Goal: Task Accomplishment & Management: Manage account settings

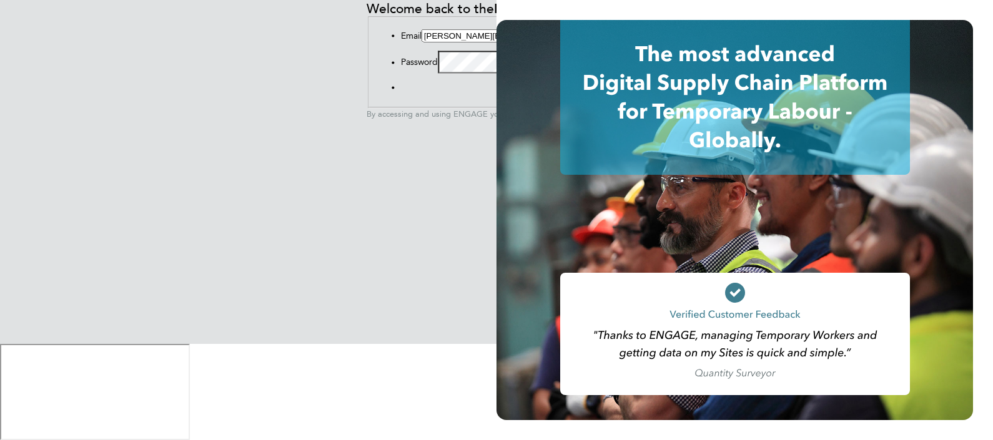
click at [421, 42] on input "chantay.bickers@pretiumresourcing.co.uk" at bounding box center [476, 35] width 111 height 13
type input "ABM@pretiumresourcing.co.uk"
click at [401, 90] on button "Sign In" at bounding box center [401, 90] width 0 height 0
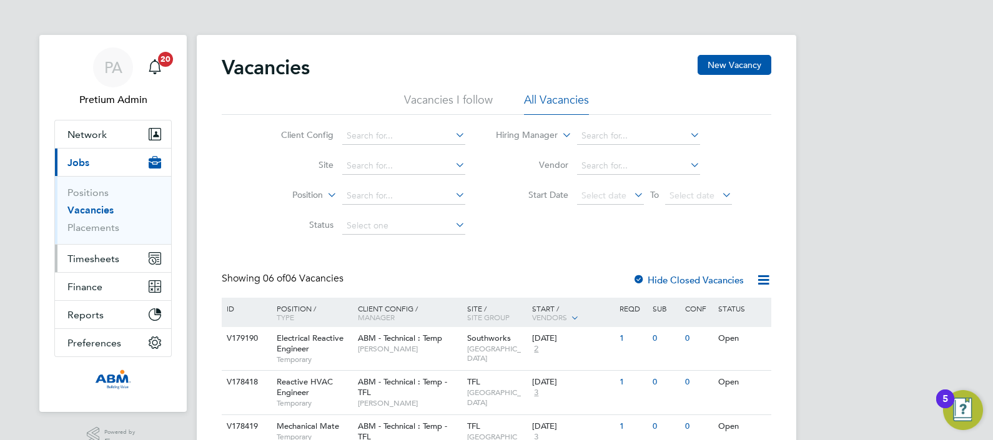
click at [93, 258] on span "Timesheets" at bounding box center [93, 259] width 52 height 12
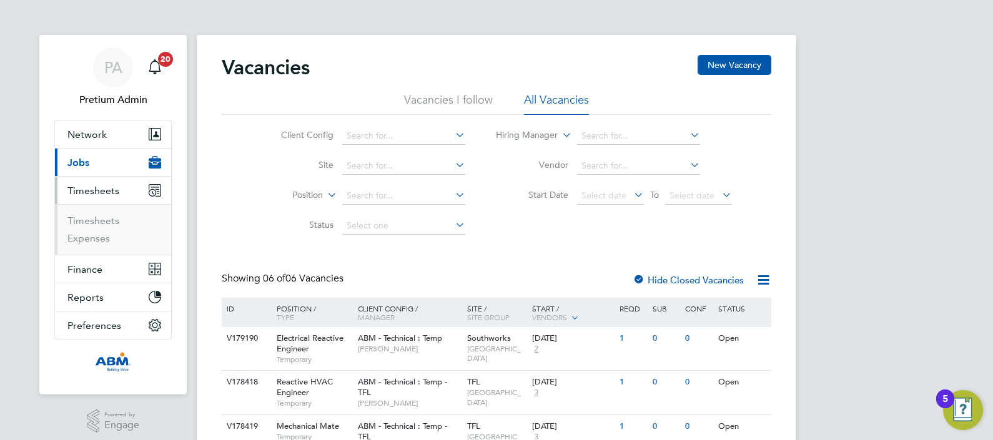
click at [92, 162] on button "Current page: Jobs" at bounding box center [113, 162] width 116 height 27
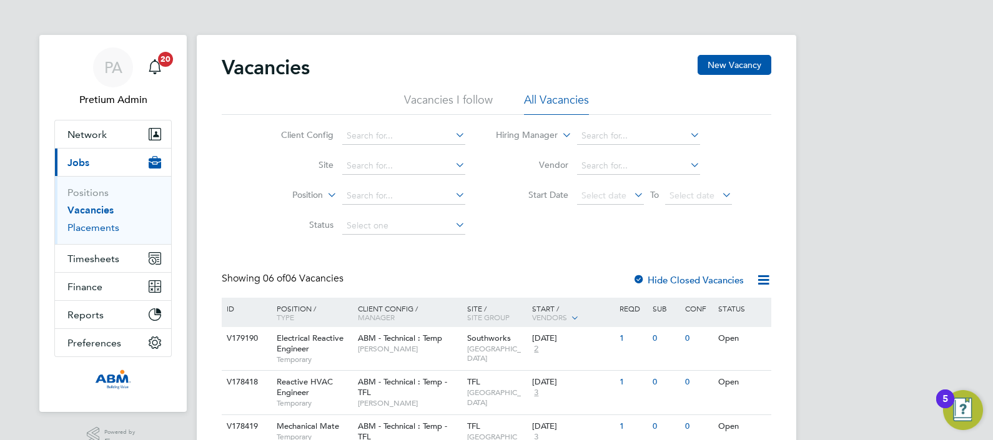
click at [81, 224] on link "Placements" at bounding box center [93, 228] width 52 height 12
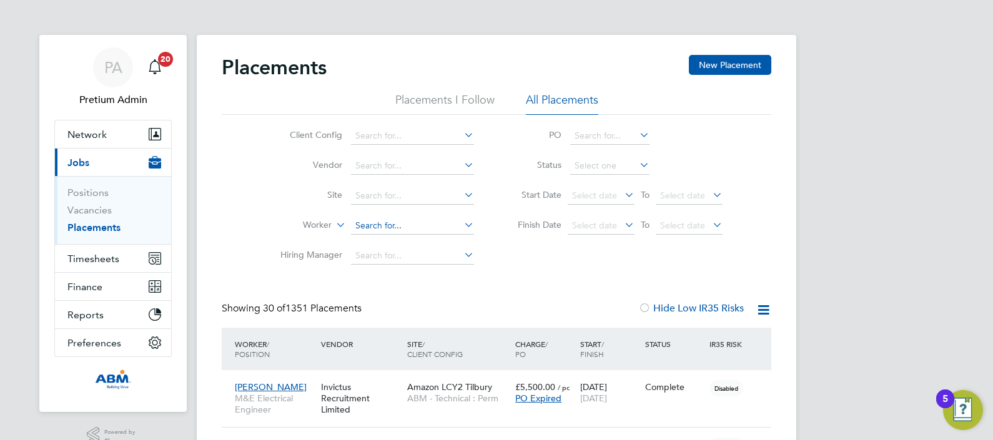
click at [375, 226] on input at bounding box center [412, 225] width 123 height 17
paste input "Claudiu"
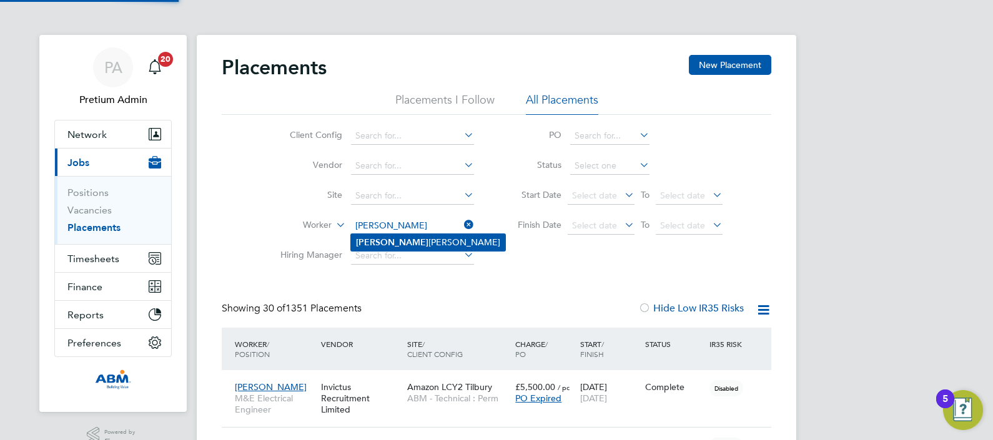
click at [408, 243] on li "Claudiu Luca" at bounding box center [428, 242] width 154 height 17
type input "Claudiu Luca"
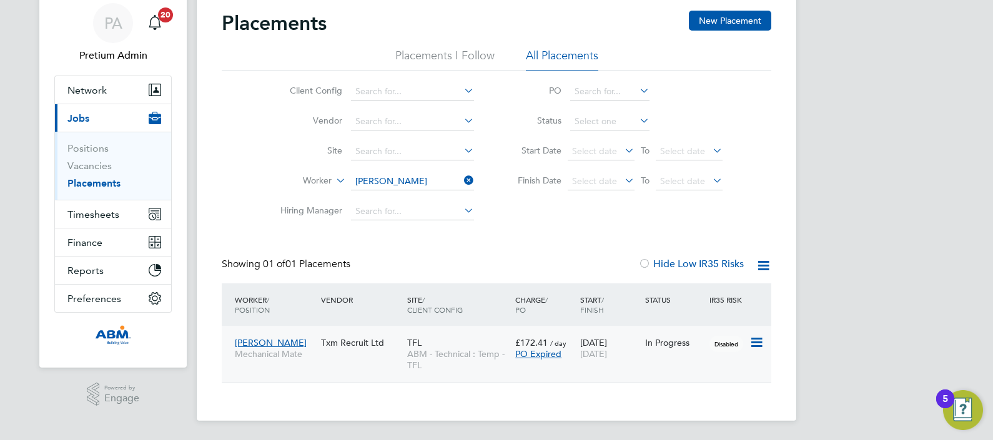
click at [450, 363] on span "ABM - Technical : Temp - TFL" at bounding box center [458, 359] width 102 height 22
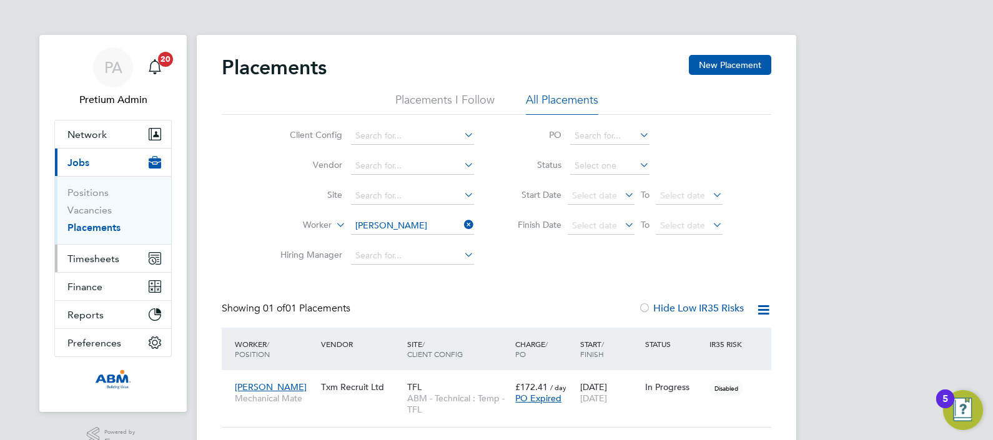
click at [99, 258] on span "Timesheets" at bounding box center [93, 259] width 52 height 12
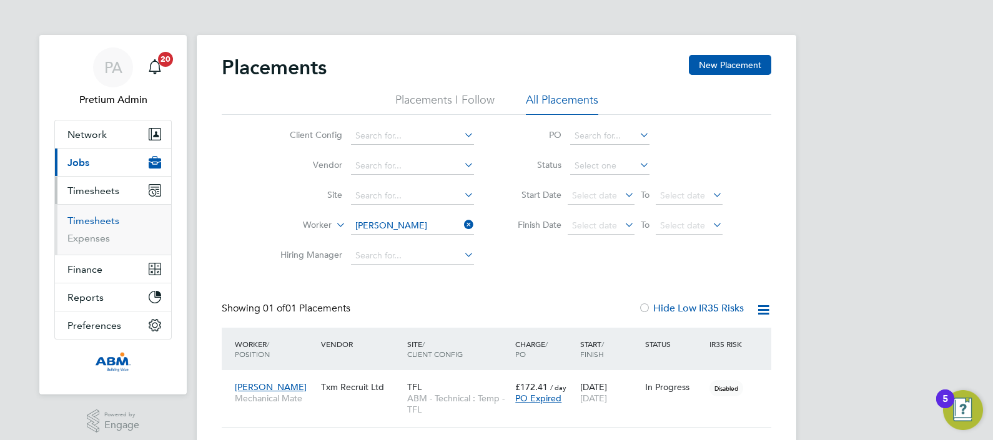
click at [104, 221] on link "Timesheets" at bounding box center [93, 221] width 52 height 12
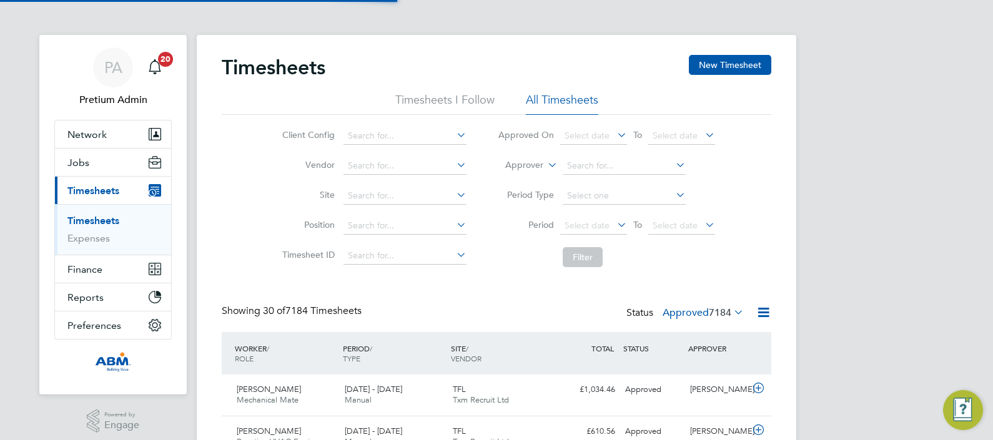
scroll to position [31, 108]
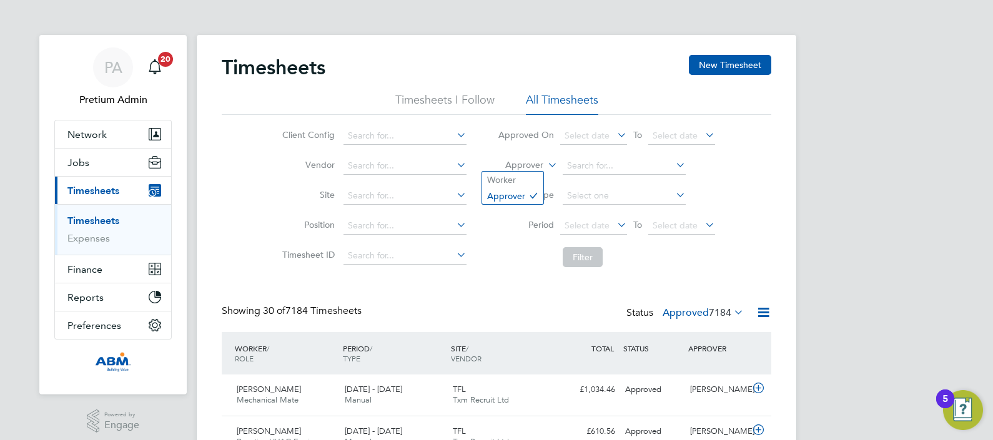
click at [522, 167] on label "Approver" at bounding box center [515, 165] width 56 height 12
click at [523, 177] on li "Worker" at bounding box center [512, 180] width 61 height 16
click at [586, 158] on input at bounding box center [624, 165] width 123 height 17
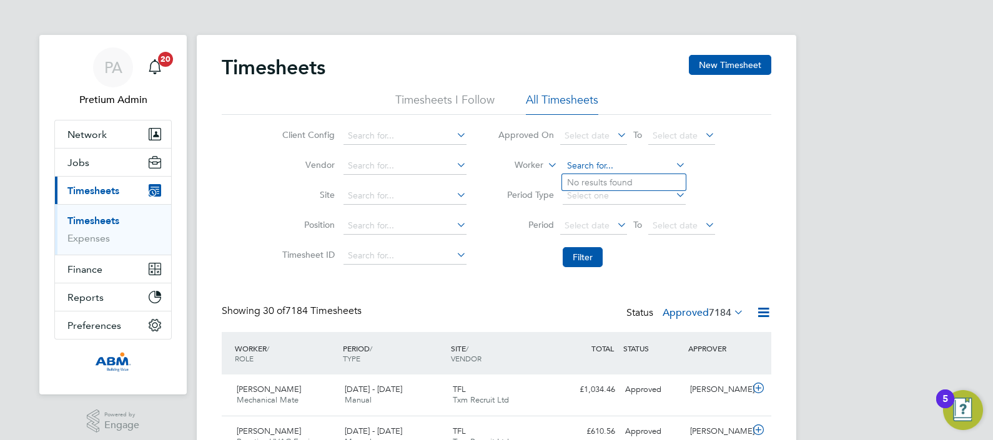
paste input "Claudiu"
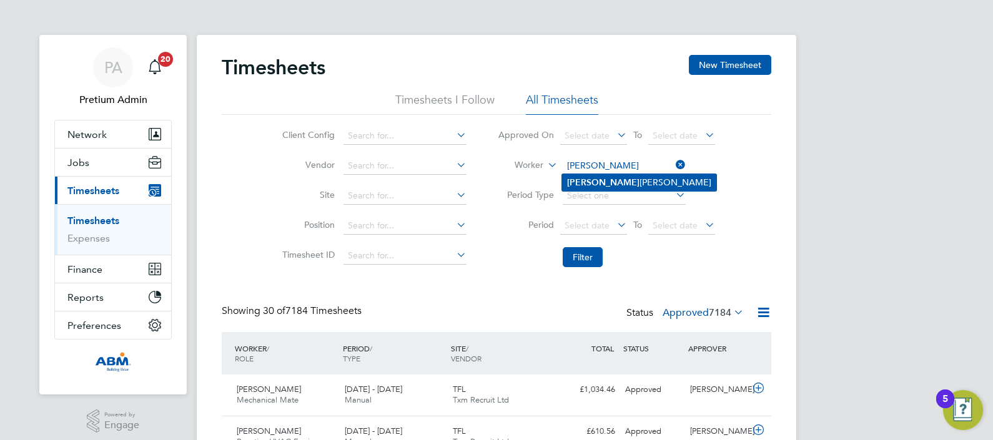
click at [599, 176] on li "Claudiu Luca" at bounding box center [639, 182] width 154 height 17
type input "Claudiu Luca"
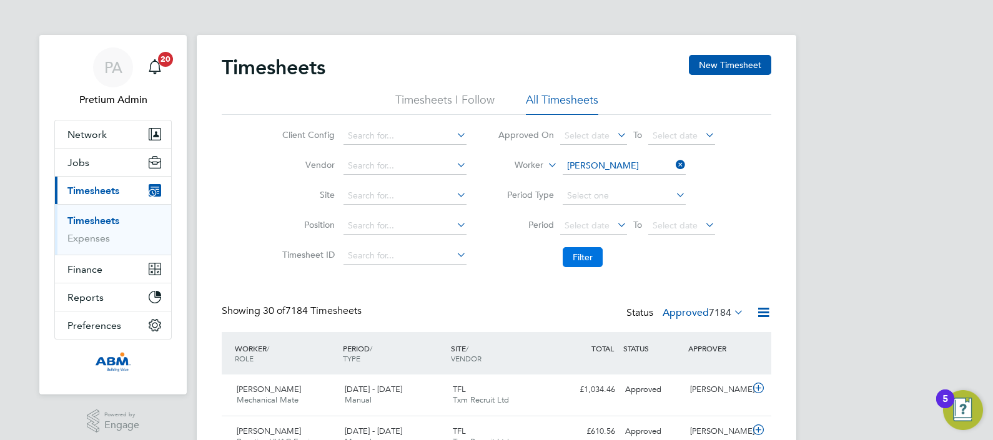
click at [589, 262] on button "Filter" at bounding box center [583, 257] width 40 height 20
click at [691, 309] on label "Approved 29" at bounding box center [709, 313] width 70 height 12
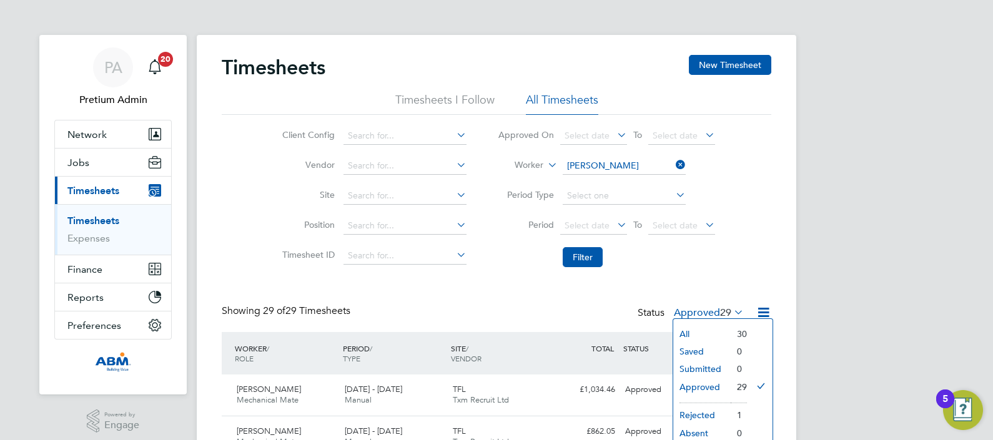
click at [730, 260] on div "Client Config Vendor Site Position Timesheet ID Approved On Select date To Sele…" at bounding box center [496, 194] width 549 height 159
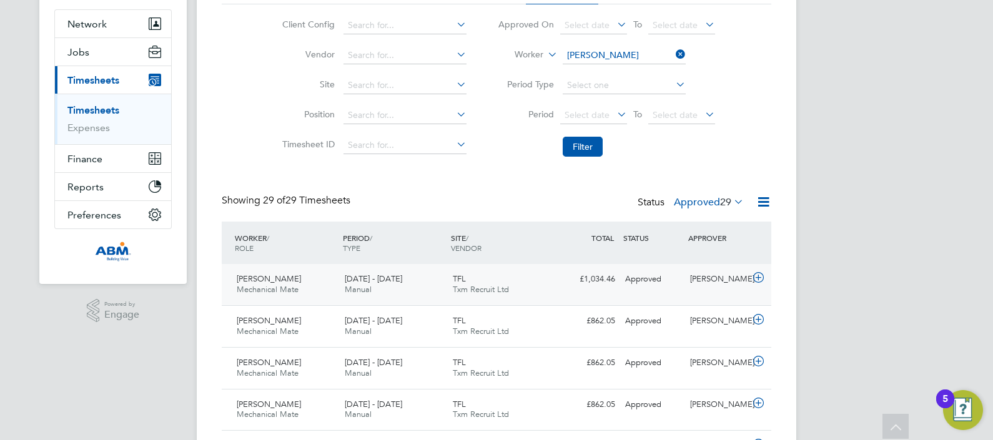
click at [381, 287] on div "18 - 24 Aug 2025 Manual" at bounding box center [394, 284] width 108 height 31
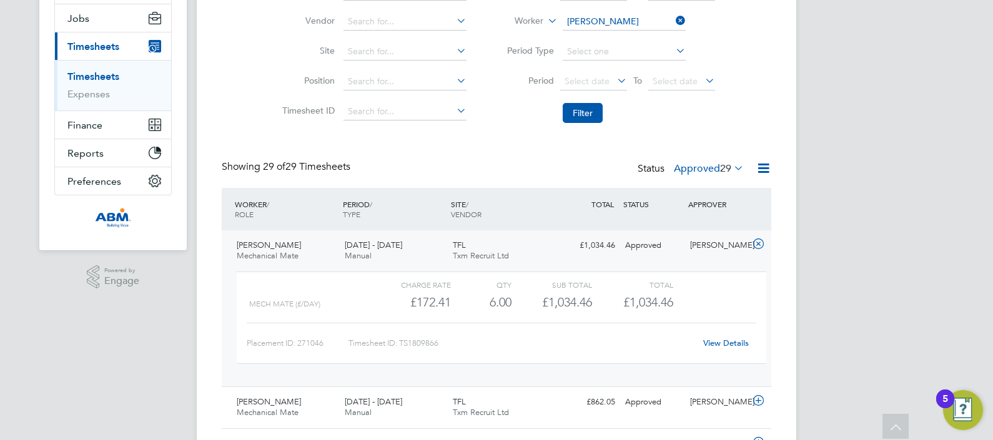
click at [722, 343] on link "View Details" at bounding box center [726, 343] width 46 height 11
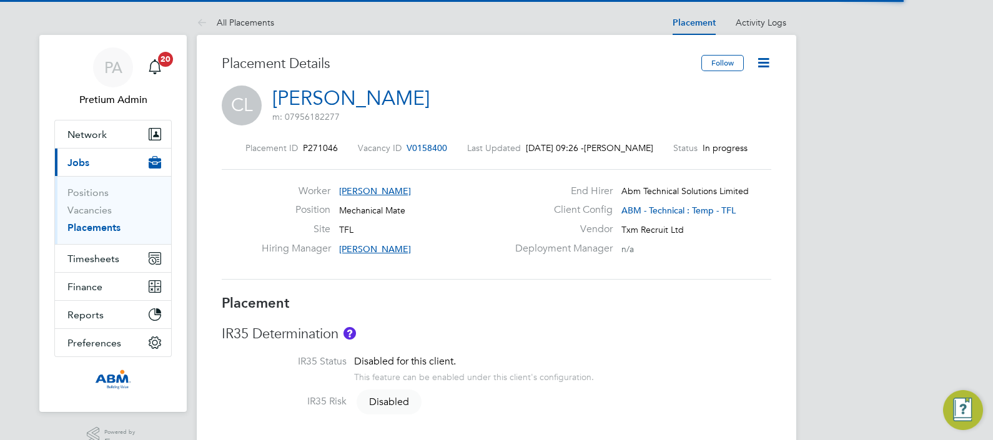
click at [764, 66] on icon at bounding box center [763, 63] width 16 height 16
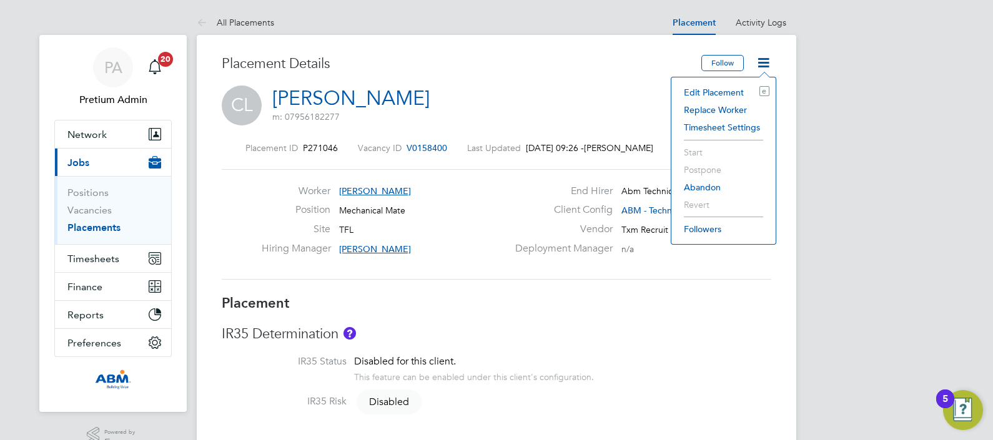
click at [707, 92] on li "Edit Placement e" at bounding box center [723, 92] width 92 height 17
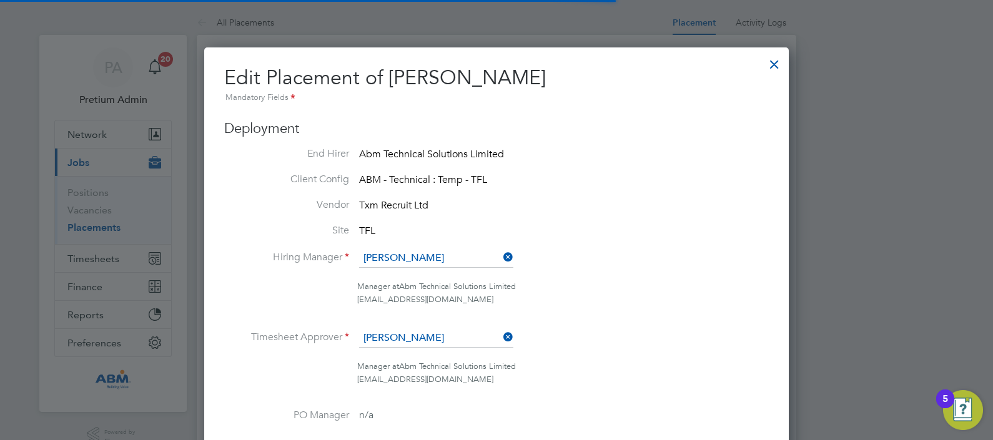
scroll to position [6, 6]
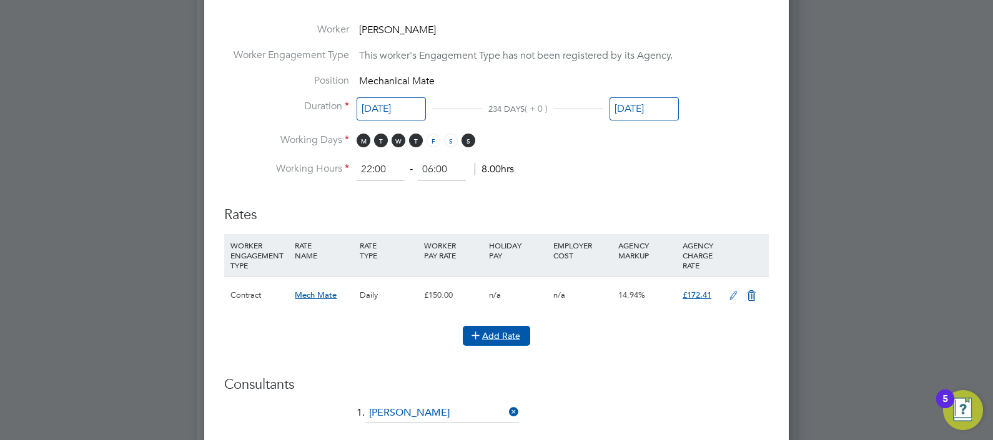
click at [480, 330] on icon at bounding box center [475, 334] width 9 height 9
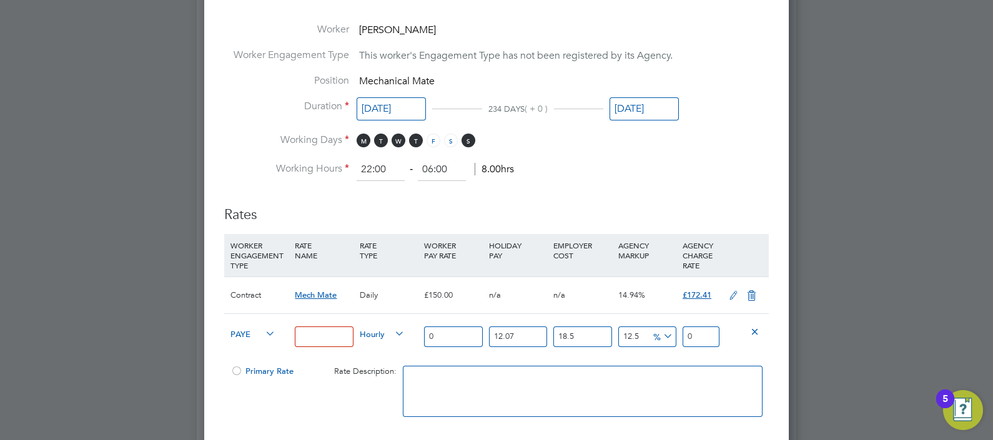
click at [234, 327] on span "PAYE" at bounding box center [252, 334] width 45 height 14
click at [258, 340] on li "Contract" at bounding box center [251, 345] width 50 height 16
type input "0"
click at [335, 332] on input at bounding box center [324, 337] width 58 height 21
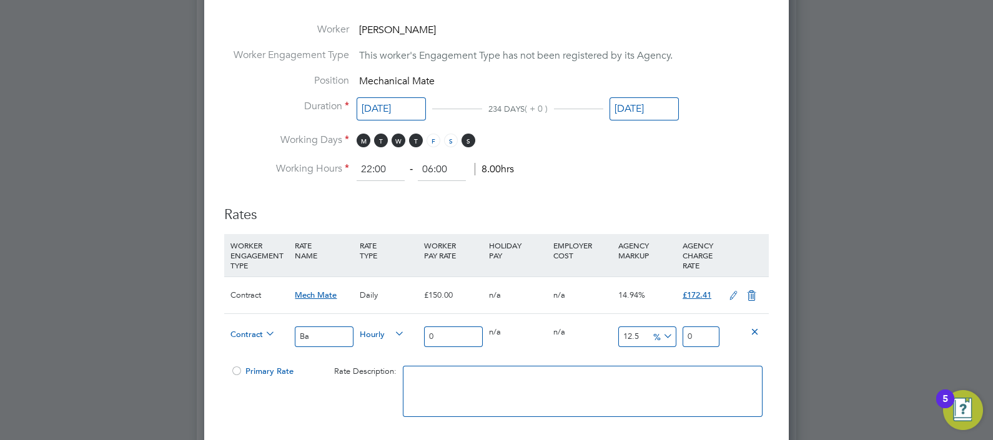
type input "B"
type input "x1.5"
click at [329, 402] on div "Primary Rate Rate Description:" at bounding box center [496, 398] width 544 height 76
drag, startPoint x: 441, startPoint y: 334, endPoint x: 356, endPoint y: 334, distance: 84.9
click at [356, 334] on div "Contract x1.5 Hourly 0 0 n/a 0 n/a 12.5 0 % 0" at bounding box center [496, 336] width 544 height 46
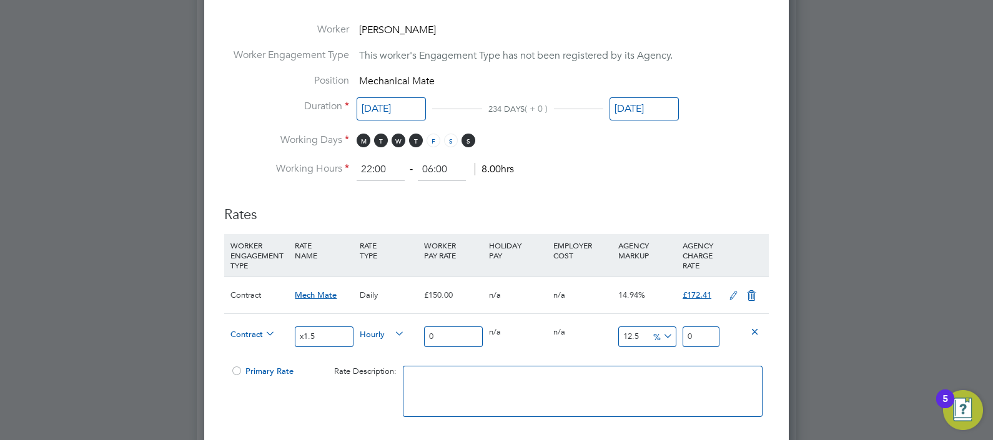
type input "2"
type input "2.25"
type input "22"
type input "24.75"
type input "225"
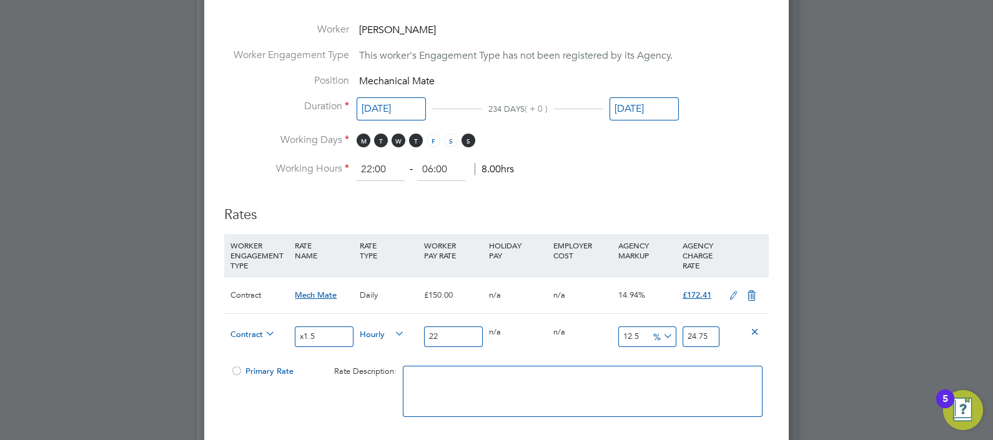
type input "253.125"
type input "225"
click at [543, 342] on div "0 n/a" at bounding box center [518, 332] width 64 height 36
drag, startPoint x: 641, startPoint y: 331, endPoint x: 558, endPoint y: 340, distance: 83.5
click at [558, 340] on div "Contract x1.5 Hourly 225 0 n/a 0 n/a 12.5 28.125 % 253.125" at bounding box center [496, 336] width 544 height 46
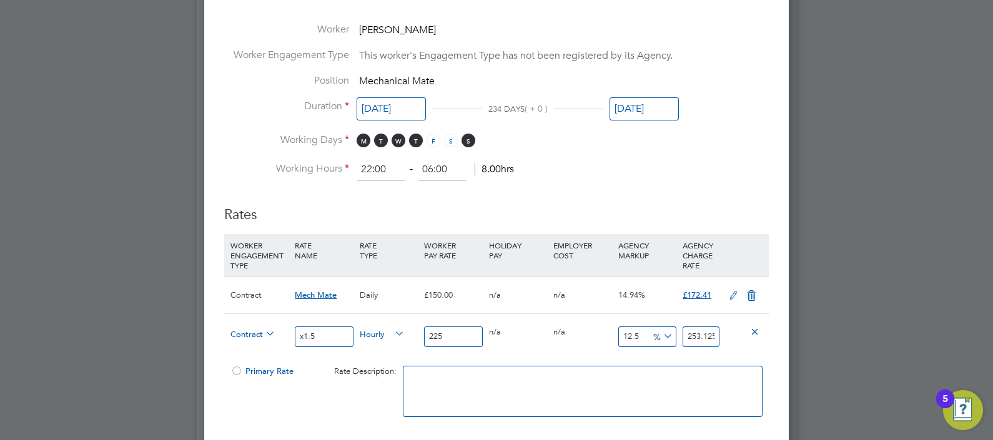
type input "1"
type input "227.25"
type input "14"
type input "256.5"
type input "14.9"
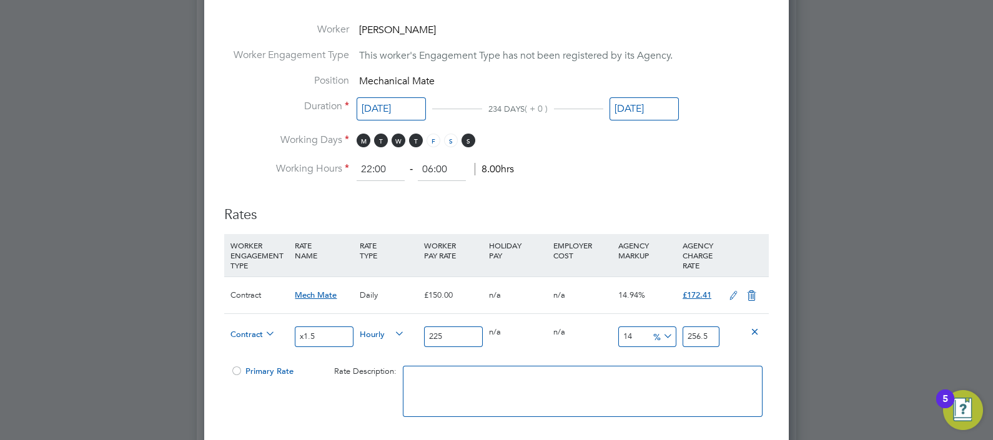
type input "258.525"
type input "14.94"
type input "258.615"
type input "14.94"
click at [585, 346] on div "0 n/a" at bounding box center [582, 332] width 64 height 36
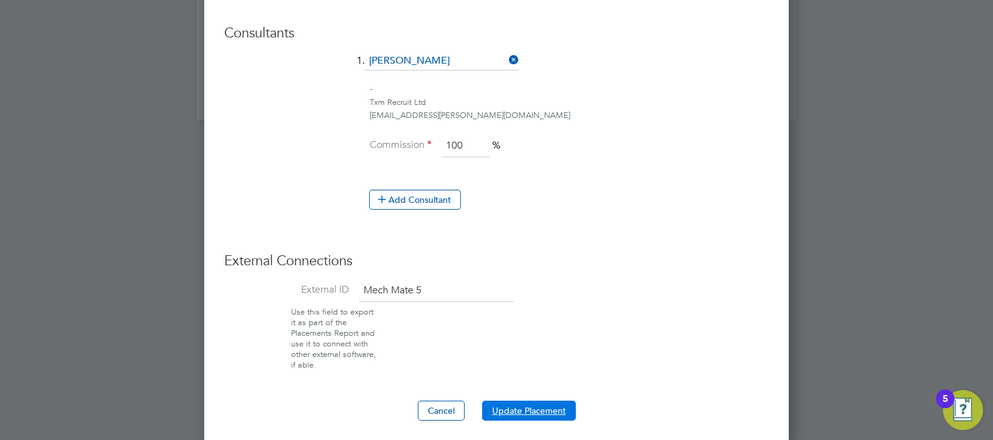
click at [521, 407] on button "Update Placement" at bounding box center [529, 411] width 94 height 20
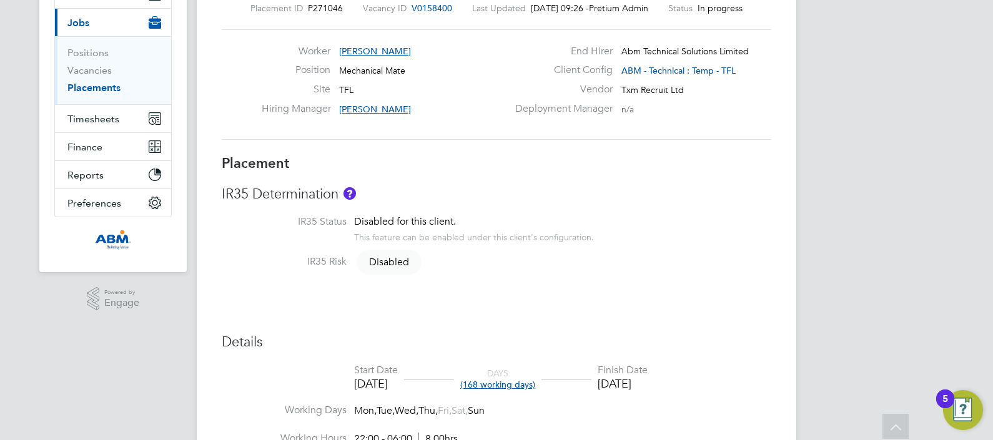
scroll to position [29, 0]
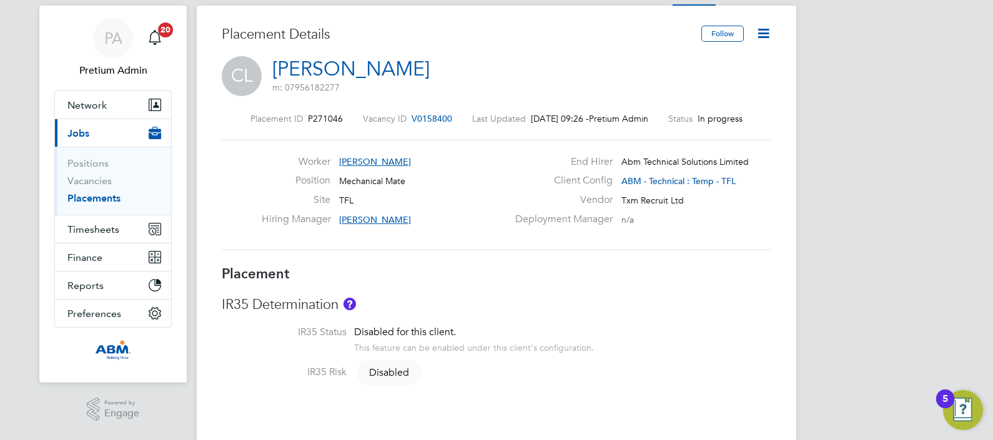
click at [771, 32] on icon at bounding box center [763, 34] width 16 height 16
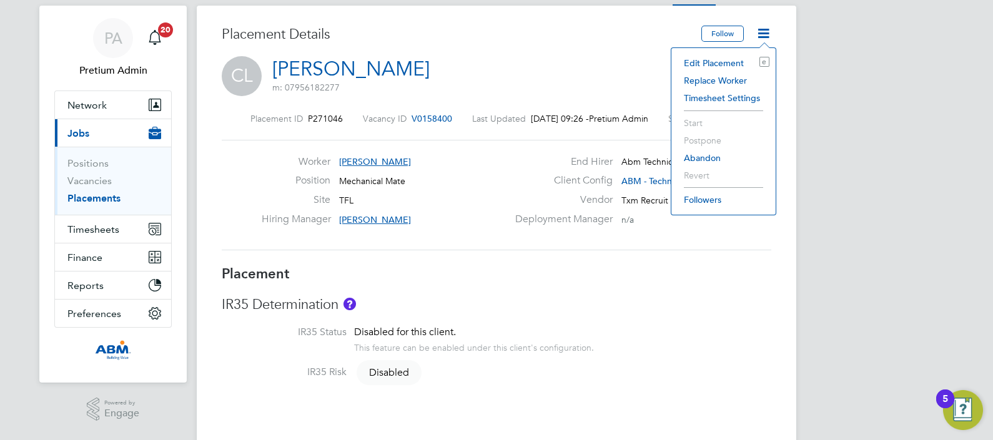
click at [717, 57] on li "Edit Placement e" at bounding box center [723, 62] width 92 height 17
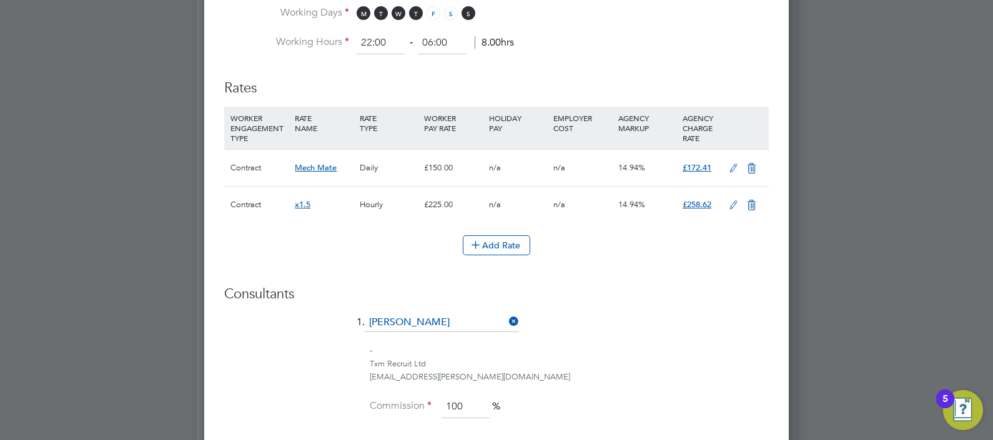
scroll to position [777, 0]
click at [727, 200] on icon at bounding box center [733, 204] width 16 height 10
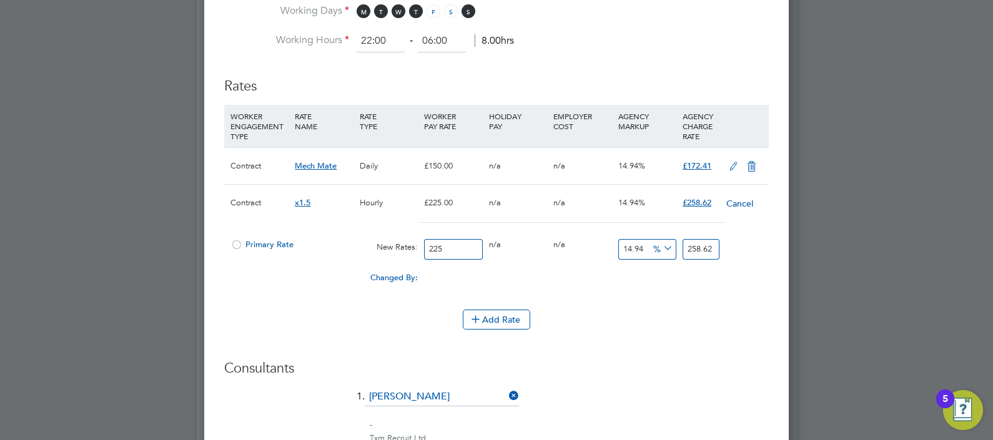
scroll to position [1477, 585]
click at [739, 202] on button "Cancel" at bounding box center [739, 203] width 28 height 12
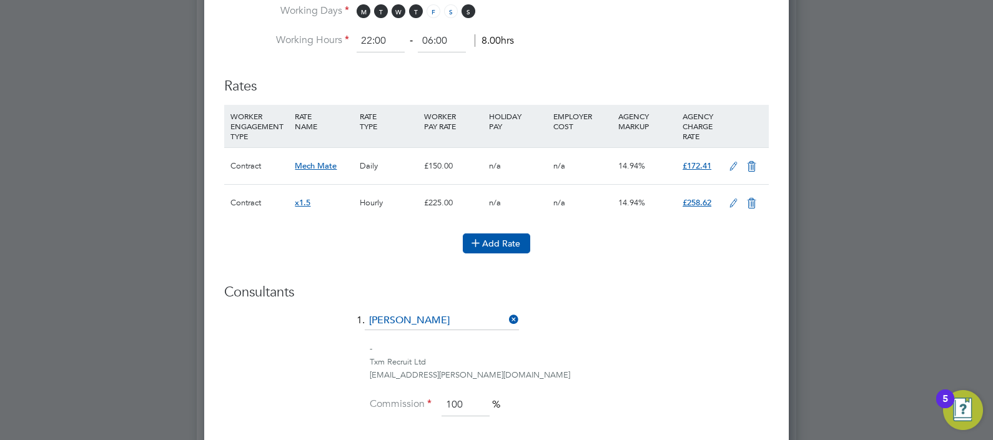
click at [490, 240] on button "Add Rate" at bounding box center [496, 243] width 67 height 20
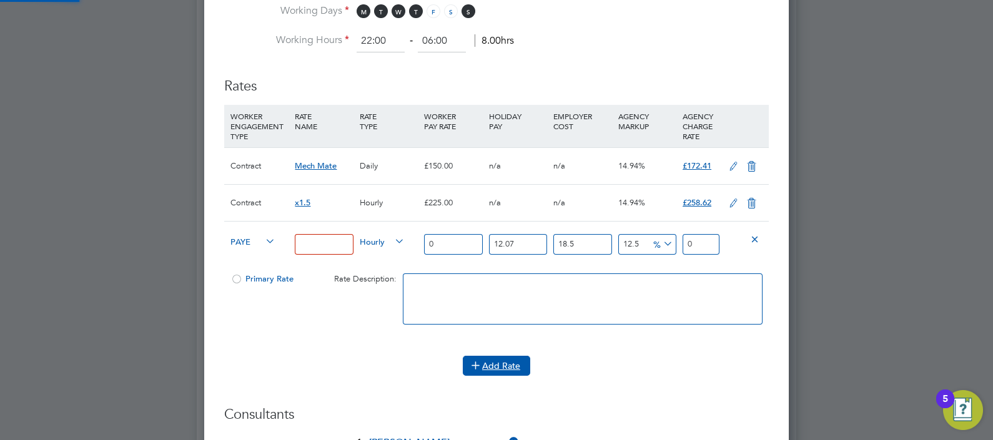
scroll to position [1523, 585]
click at [244, 243] on span "PAYE" at bounding box center [252, 241] width 45 height 14
click at [248, 250] on li "Contract" at bounding box center [251, 253] width 50 height 16
type input "0"
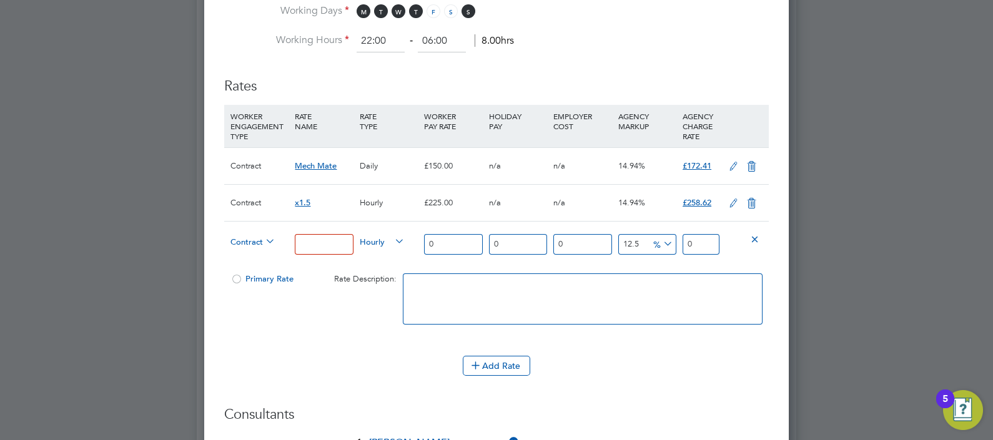
scroll to position [6, 6]
click at [319, 243] on input at bounding box center [324, 244] width 58 height 21
type input "x.1.5"
click at [373, 234] on span "Hourly" at bounding box center [382, 241] width 45 height 14
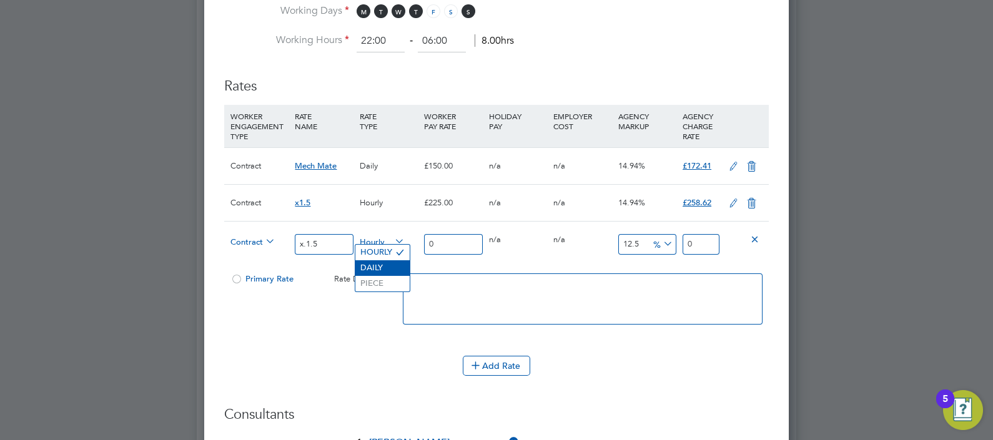
click at [381, 268] on li "DAILY" at bounding box center [382, 268] width 54 height 16
drag, startPoint x: 467, startPoint y: 224, endPoint x: 388, endPoint y: 221, distance: 79.3
click at [388, 221] on div "Contract x.1.5 Daily 0 0 n/a 0 n/a 12.5 0 % 0" at bounding box center [496, 244] width 544 height 46
drag, startPoint x: 388, startPoint y: 221, endPoint x: 453, endPoint y: 243, distance: 68.7
click at [453, 243] on input "0" at bounding box center [453, 244] width 58 height 21
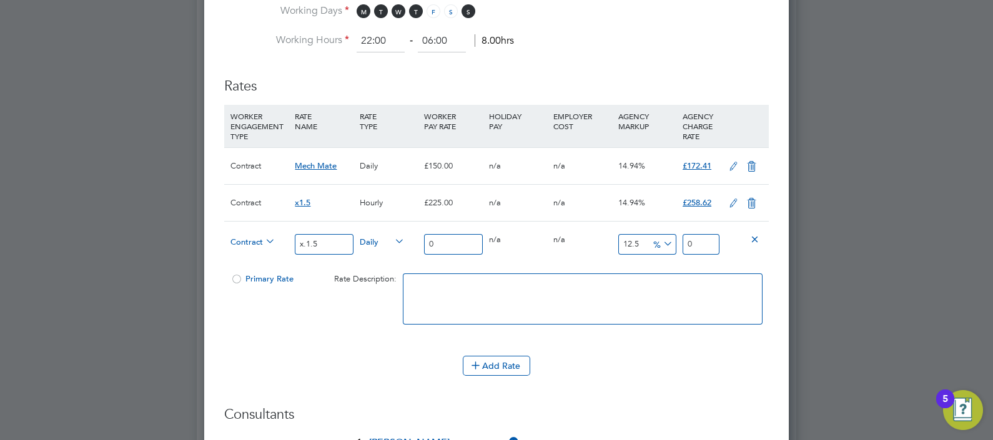
drag, startPoint x: 453, startPoint y: 243, endPoint x: 362, endPoint y: 240, distance: 90.6
click at [362, 240] on div "Contract x.1.5 Daily 0 0 n/a 0 n/a 12.5 0 % 0" at bounding box center [496, 244] width 544 height 46
type input "2"
type input "2.25"
type input "22"
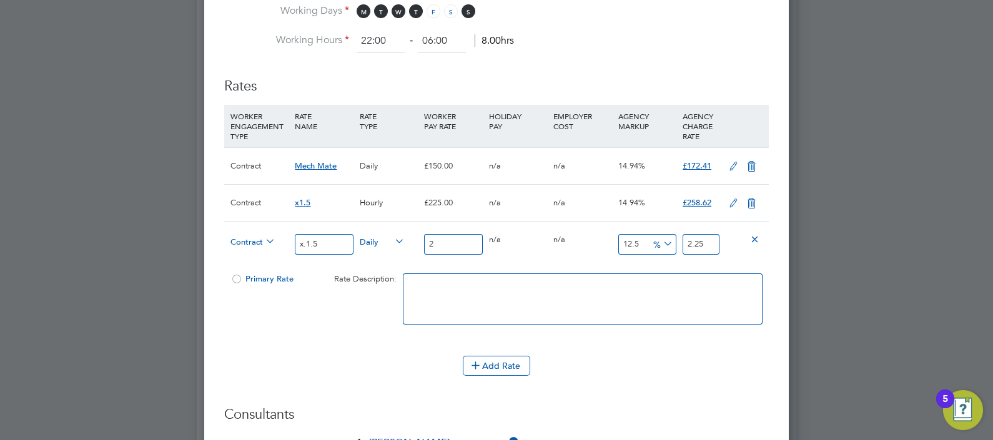
type input "24.75"
type input "225"
type input "253.125"
type input "225"
drag, startPoint x: 643, startPoint y: 236, endPoint x: 480, endPoint y: 248, distance: 163.4
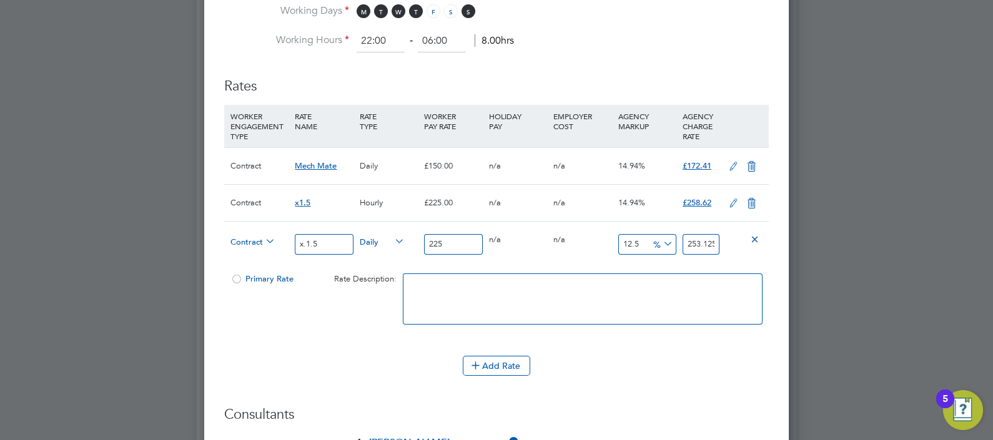
click at [480, 248] on div "Contract x.1.5 Daily 225 0 n/a 0 n/a 12.5 28.125 % 253.125" at bounding box center [496, 244] width 544 height 46
type input "1"
type input "227.25"
type input "14"
type input "256.5"
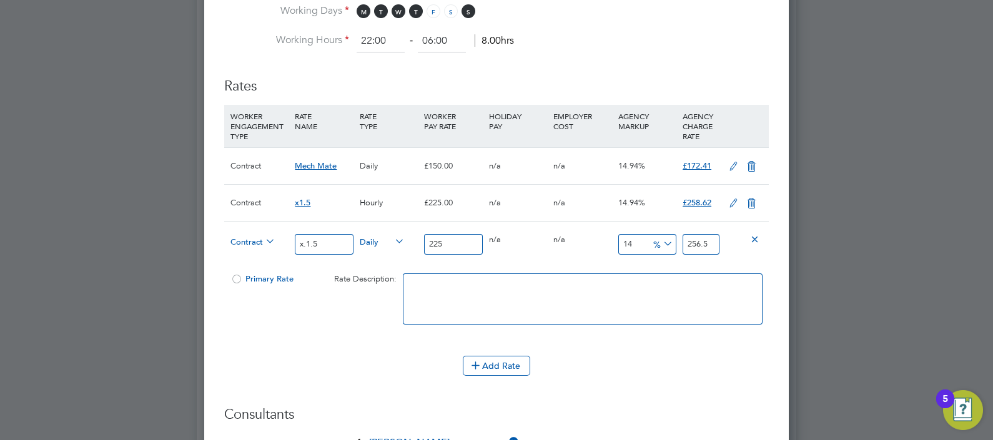
type input "14.9"
type input "258.525"
type input "14.94"
type input "258.615"
type input "14.94"
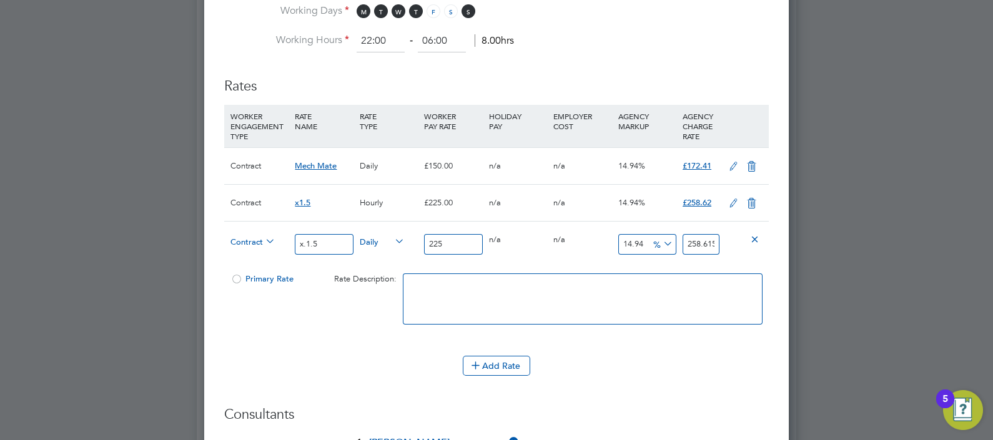
click at [657, 400] on ng-form "Deployment End Hirer Abm Technical Solutions Limited Client Config ABM - Techni…" at bounding box center [496, 87] width 544 height 1430
click at [747, 199] on icon at bounding box center [752, 204] width 16 height 10
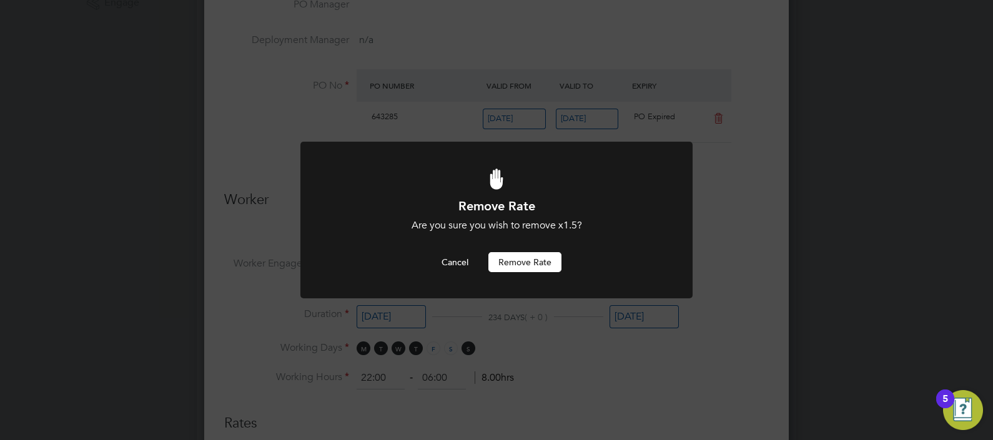
scroll to position [0, 0]
click at [519, 259] on button "Remove rate" at bounding box center [524, 262] width 73 height 20
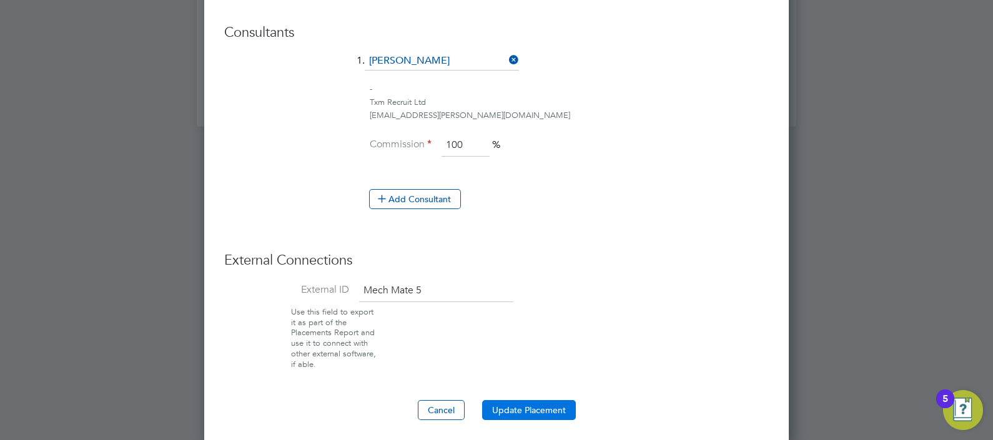
click at [523, 401] on button "Update Placement" at bounding box center [529, 410] width 94 height 20
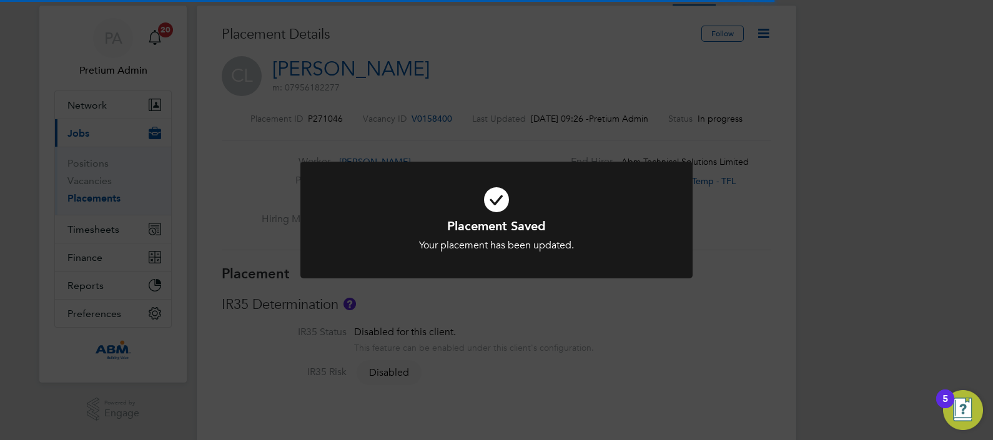
click at [634, 83] on div "Placement Saved Your placement has been updated. Cancel Okay" at bounding box center [496, 220] width 993 height 440
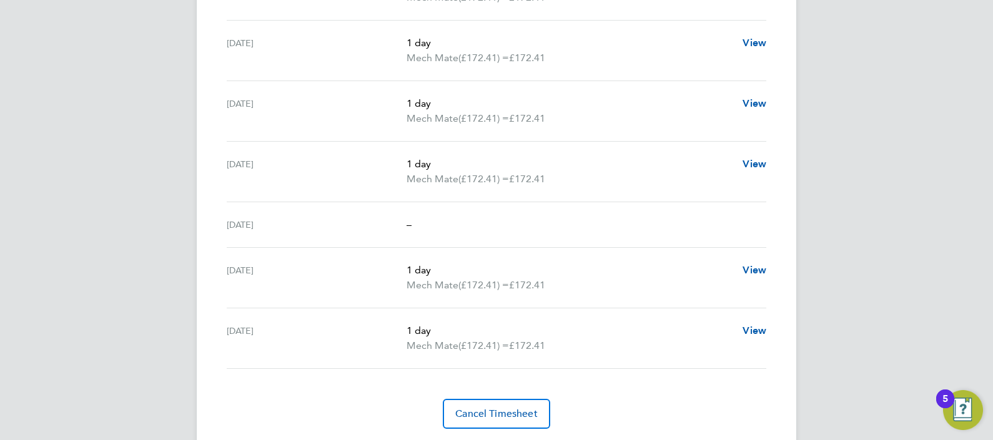
scroll to position [440, 0]
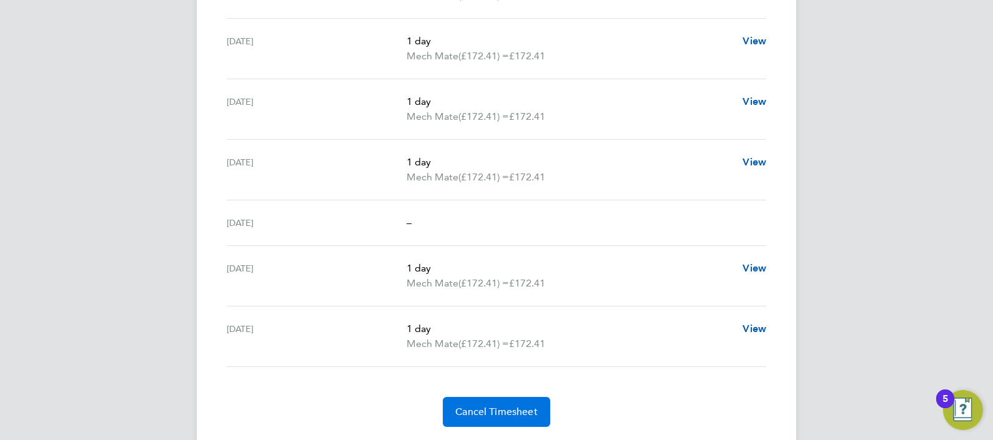
click at [475, 412] on span "Cancel Timesheet" at bounding box center [496, 412] width 82 height 12
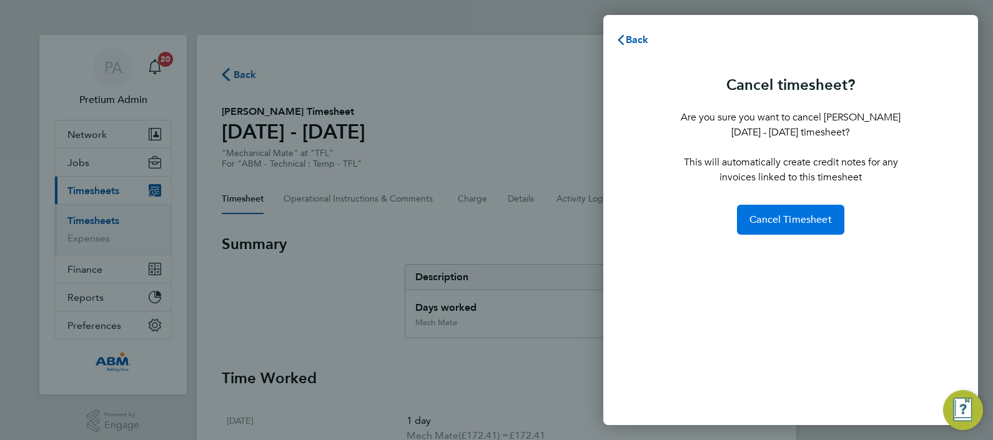
click at [800, 219] on span "Cancel Timesheet" at bounding box center [790, 220] width 82 height 12
